Goal: Task Accomplishment & Management: Manage account settings

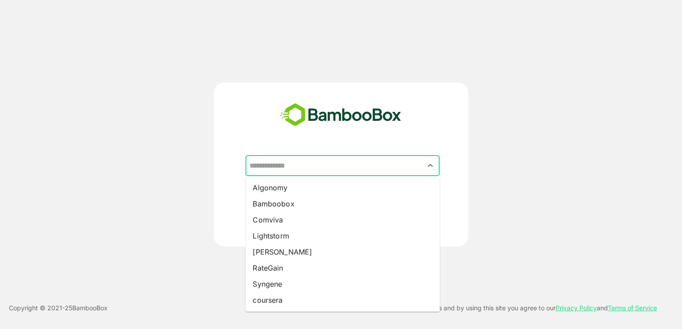
click at [312, 168] on input "text" at bounding box center [342, 166] width 191 height 17
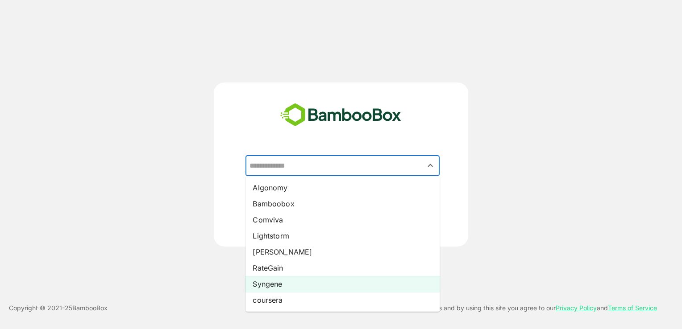
click at [276, 285] on li "Syngene" at bounding box center [343, 284] width 194 height 16
type input "*******"
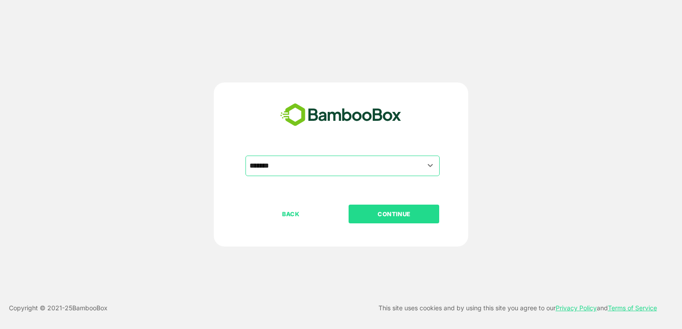
click at [360, 214] on p "CONTINUE" at bounding box center [394, 214] width 89 height 10
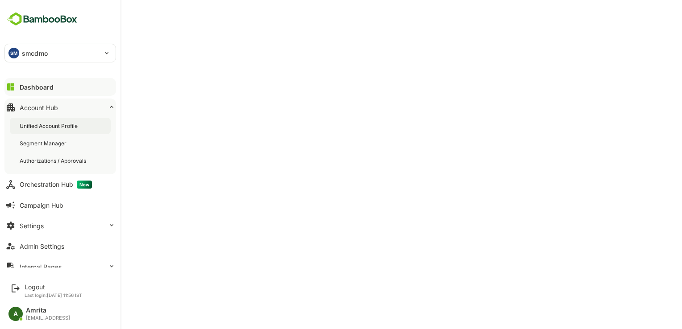
click at [45, 128] on div "Unified Account Profile" at bounding box center [50, 126] width 60 height 8
click at [32, 287] on div "Logout" at bounding box center [54, 287] width 58 height 8
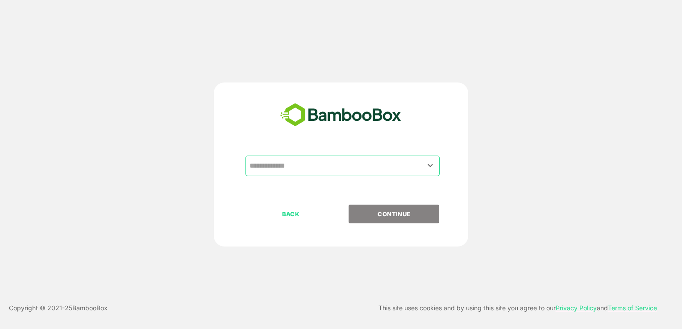
click at [319, 169] on input "text" at bounding box center [342, 166] width 191 height 17
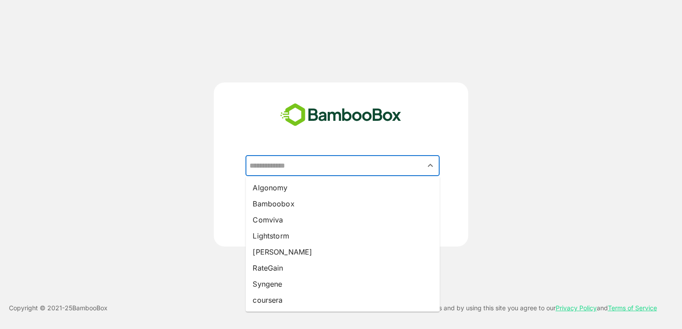
drag, startPoint x: 282, startPoint y: 224, endPoint x: 411, endPoint y: 220, distance: 129.5
click at [411, 220] on li "Comviva" at bounding box center [343, 220] width 194 height 16
type input "*******"
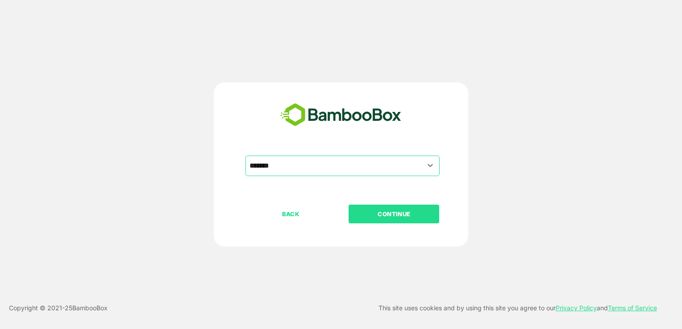
click at [413, 218] on p "CONTINUE" at bounding box center [394, 214] width 89 height 10
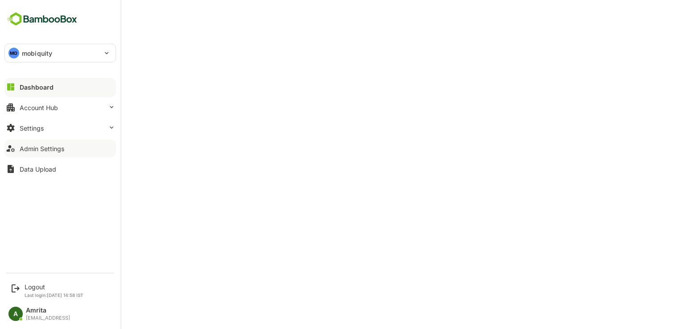
click at [35, 149] on div "Admin Settings" at bounding box center [42, 149] width 45 height 8
click at [40, 128] on div "Settings" at bounding box center [32, 129] width 24 height 8
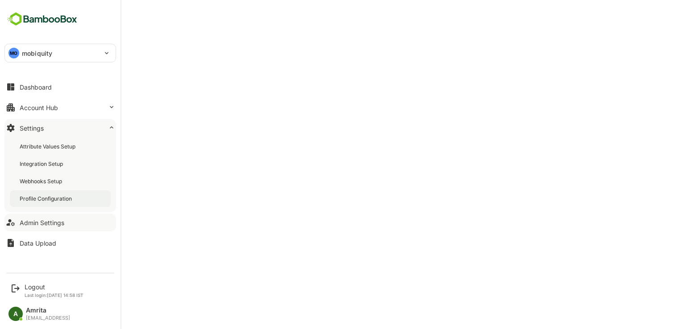
click at [53, 199] on div "Profile Configuration" at bounding box center [47, 199] width 54 height 8
click at [36, 287] on div "Logout" at bounding box center [54, 287] width 59 height 8
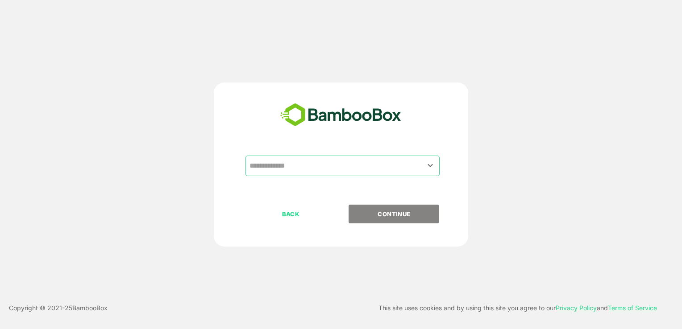
click at [327, 172] on input "text" at bounding box center [342, 166] width 191 height 17
